Goal: Check status

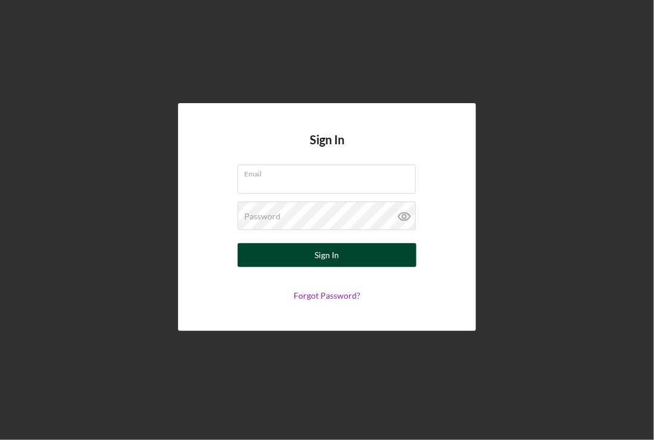
type input "[EMAIL_ADDRESS][DOMAIN_NAME]"
click at [338, 252] on div "Sign In" at bounding box center [327, 255] width 24 height 24
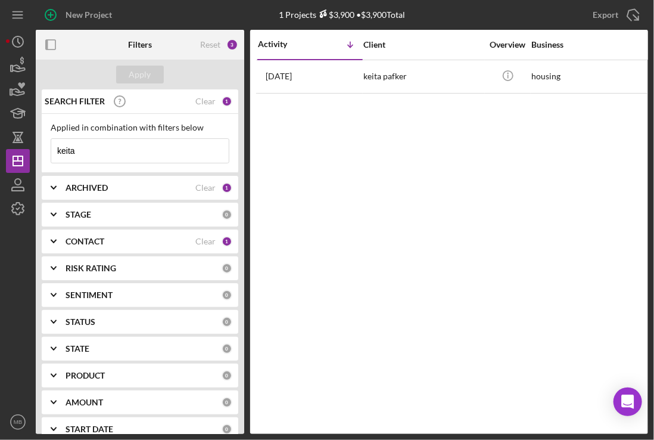
click at [174, 142] on input "keita" at bounding box center [140, 151] width 178 height 24
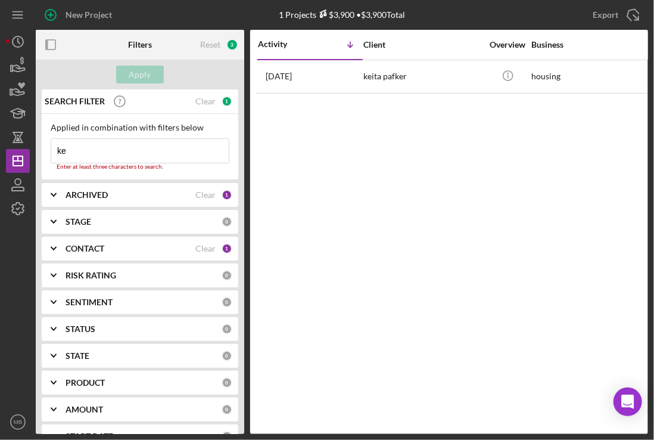
type input "k"
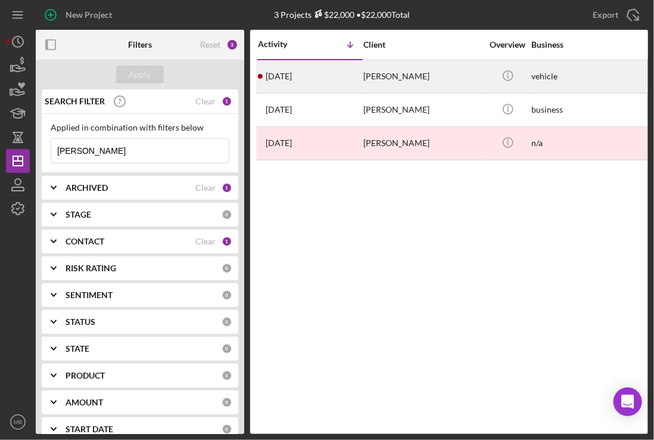
type input "[PERSON_NAME]"
click at [377, 69] on div "[PERSON_NAME]" at bounding box center [423, 77] width 119 height 32
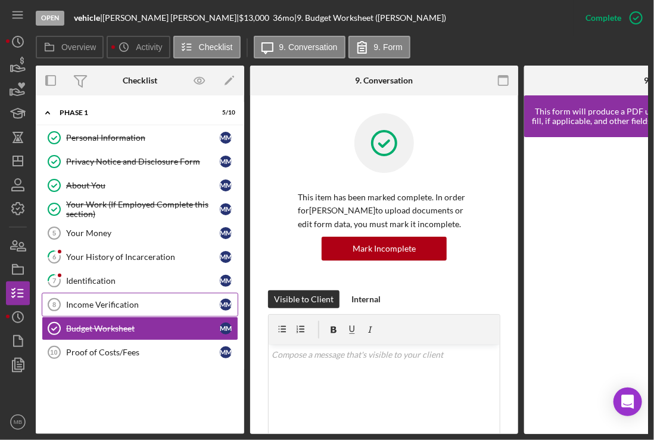
click at [150, 300] on div "Income Verification" at bounding box center [143, 305] width 154 height 10
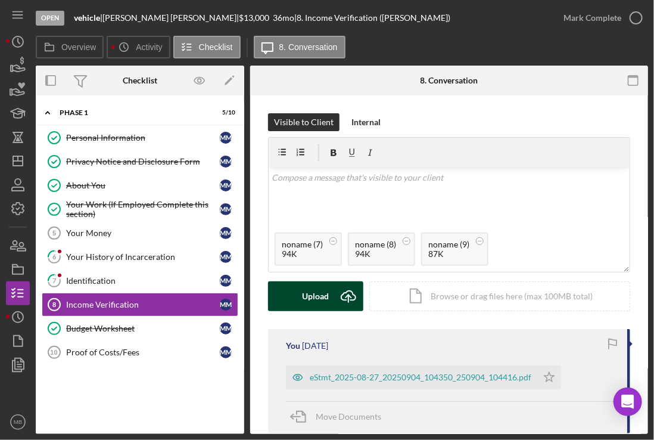
click at [348, 295] on icon "Icon/Upload" at bounding box center [349, 296] width 30 height 30
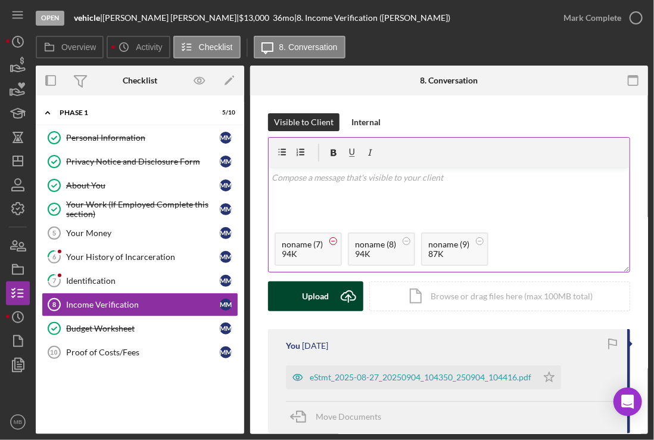
click at [331, 240] on circle at bounding box center [333, 240] width 7 height 7
click at [317, 290] on div "Upload" at bounding box center [316, 296] width 27 height 30
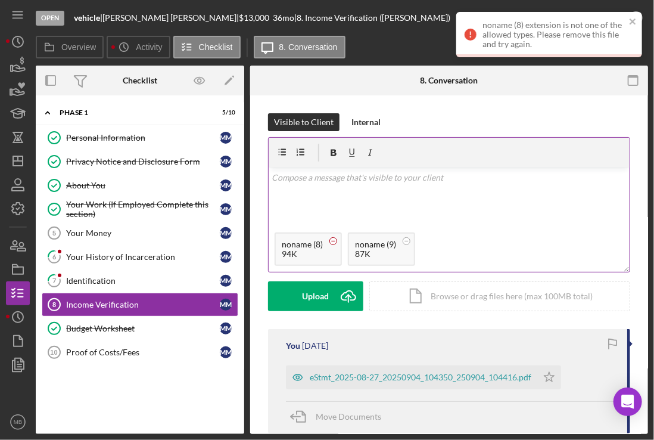
click at [332, 238] on circle at bounding box center [333, 240] width 7 height 7
click at [331, 237] on circle at bounding box center [333, 240] width 7 height 7
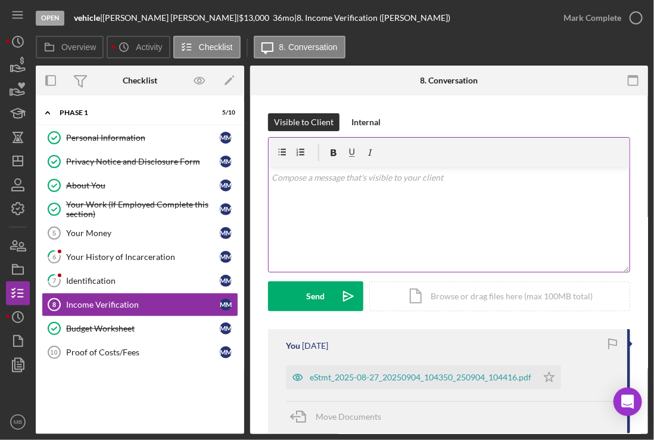
drag, startPoint x: 625, startPoint y: 10, endPoint x: 725, endPoint y: -25, distance: 106.5
click at [654, 0] on html "Open vehicle | [PERSON_NAME] | $13,000 $13,000 36 mo | 8. Income Verification (…" at bounding box center [327, 220] width 654 height 440
